Goal: Transaction & Acquisition: Purchase product/service

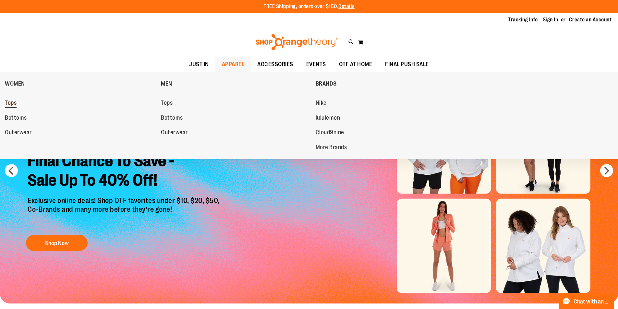
click at [11, 102] on span "Tops" at bounding box center [11, 104] width 12 height 8
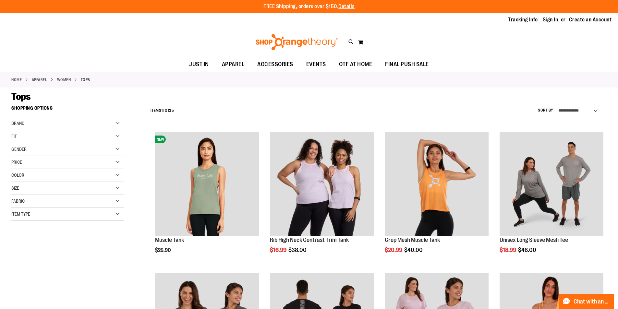
click at [51, 214] on div "Item Type" at bounding box center [67, 214] width 112 height 13
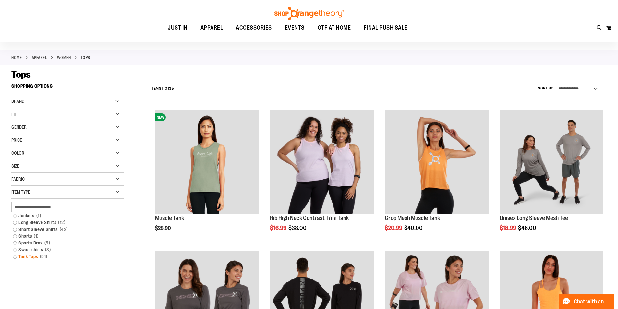
scroll to position [65, 0]
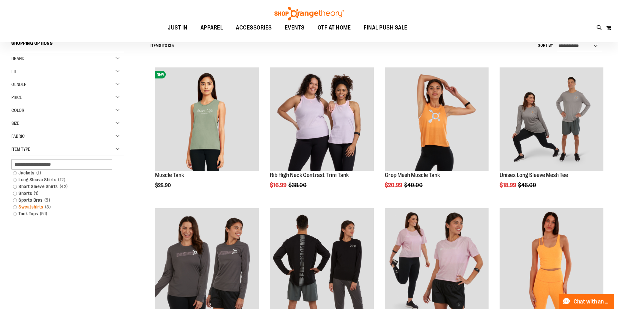
click at [13, 205] on link "Sweatshirts 3 items" at bounding box center [64, 207] width 108 height 7
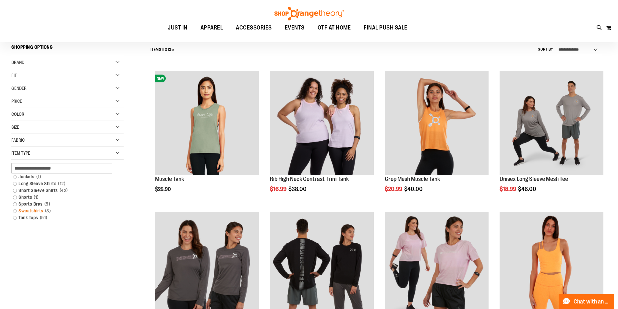
scroll to position [60, 0]
click at [14, 212] on link "Sweatshirts 3 items" at bounding box center [64, 211] width 108 height 7
click at [25, 212] on link "Sweatshirts 3 items" at bounding box center [64, 211] width 108 height 7
